Goal: Information Seeking & Learning: Get advice/opinions

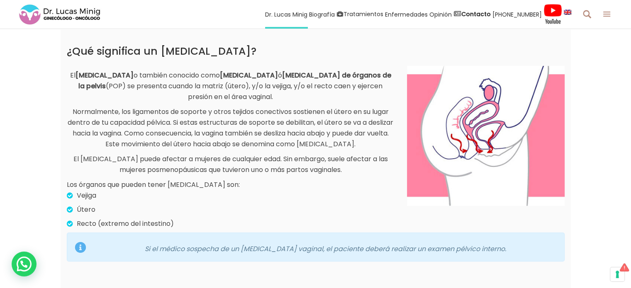
scroll to position [248, 0]
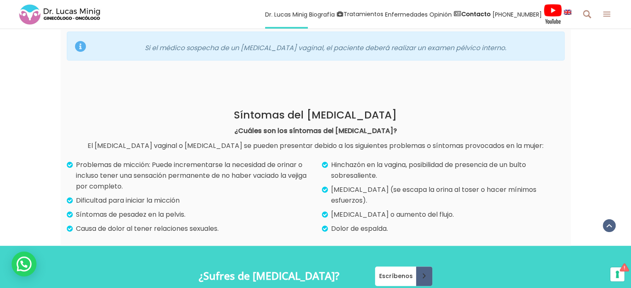
drag, startPoint x: 634, startPoint y: 22, endPoint x: 635, endPoint y: 65, distance: 43.1
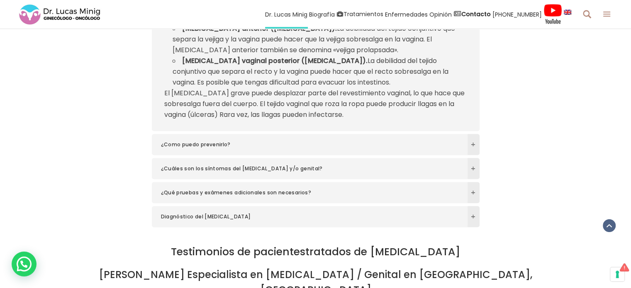
scroll to position [1334, 0]
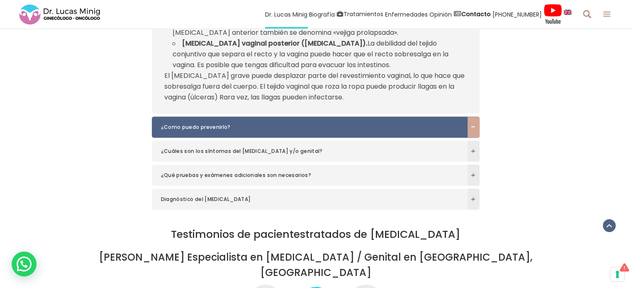
click at [476, 127] on span at bounding box center [473, 126] width 12 height 5
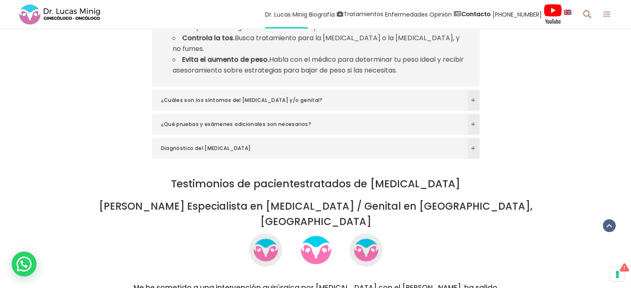
scroll to position [1402, 0]
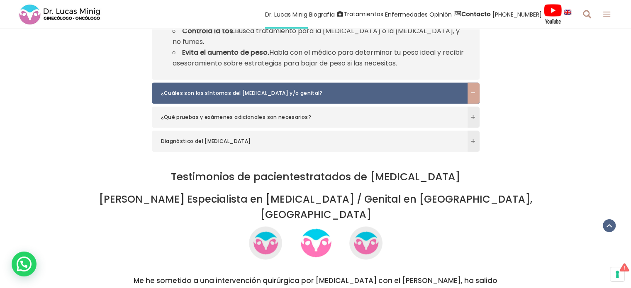
click at [475, 90] on span at bounding box center [473, 92] width 12 height 5
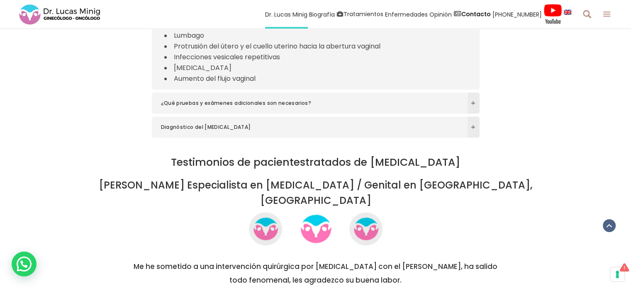
scroll to position [1326, 0]
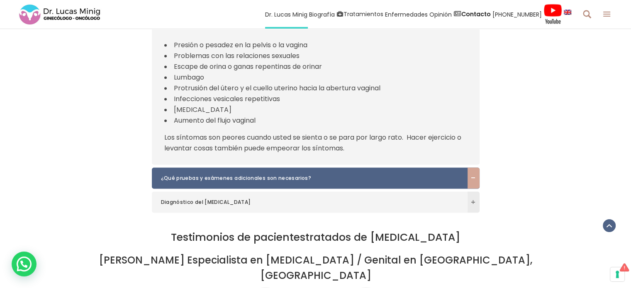
click at [470, 174] on span at bounding box center [473, 177] width 12 height 21
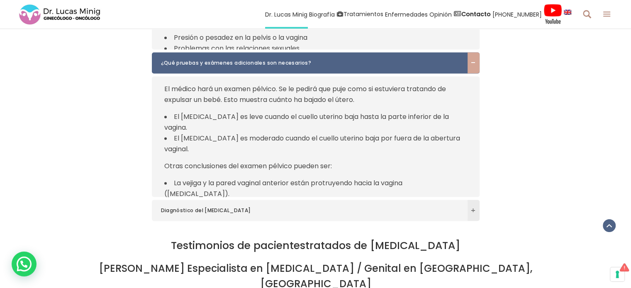
click at [470, 174] on div "El médico hará un examen pélvico. Se le pedirá que puje como si estuviera trata…" at bounding box center [315, 136] width 327 height 121
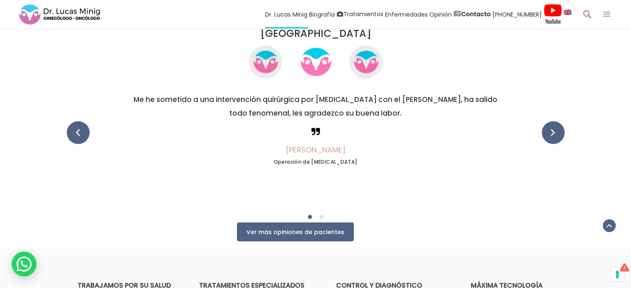
scroll to position [1599, 0]
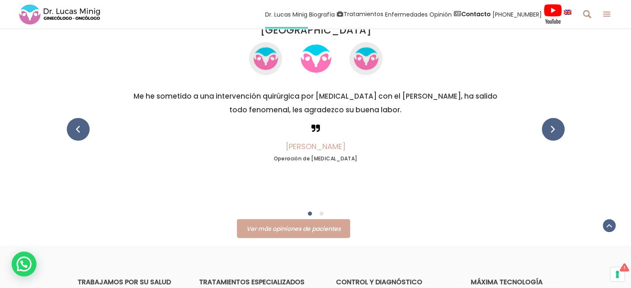
click at [326, 219] on link "Ver más opiniones de pacientes" at bounding box center [293, 228] width 113 height 19
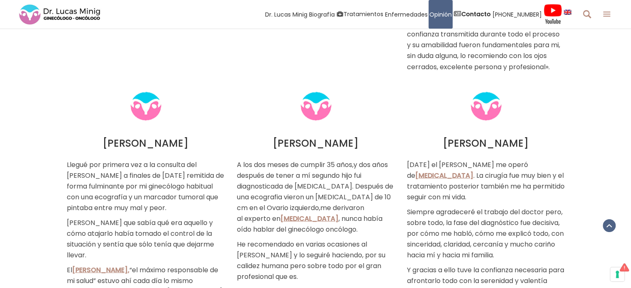
scroll to position [1512, 0]
click at [630, 160] on html "Reserva una consulta con el Especialista Ginecólogo Oncólogo en [GEOGRAPHIC_DAT…" at bounding box center [315, 26] width 631 height 3076
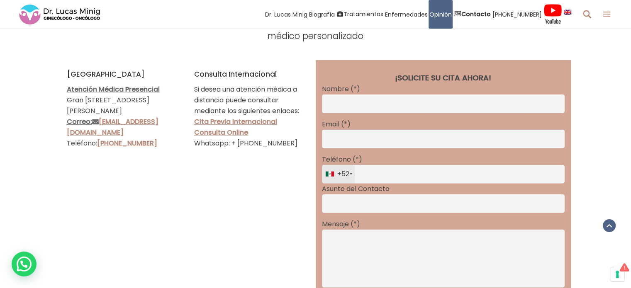
scroll to position [2287, 0]
